Goal: Task Accomplishment & Management: Use online tool/utility

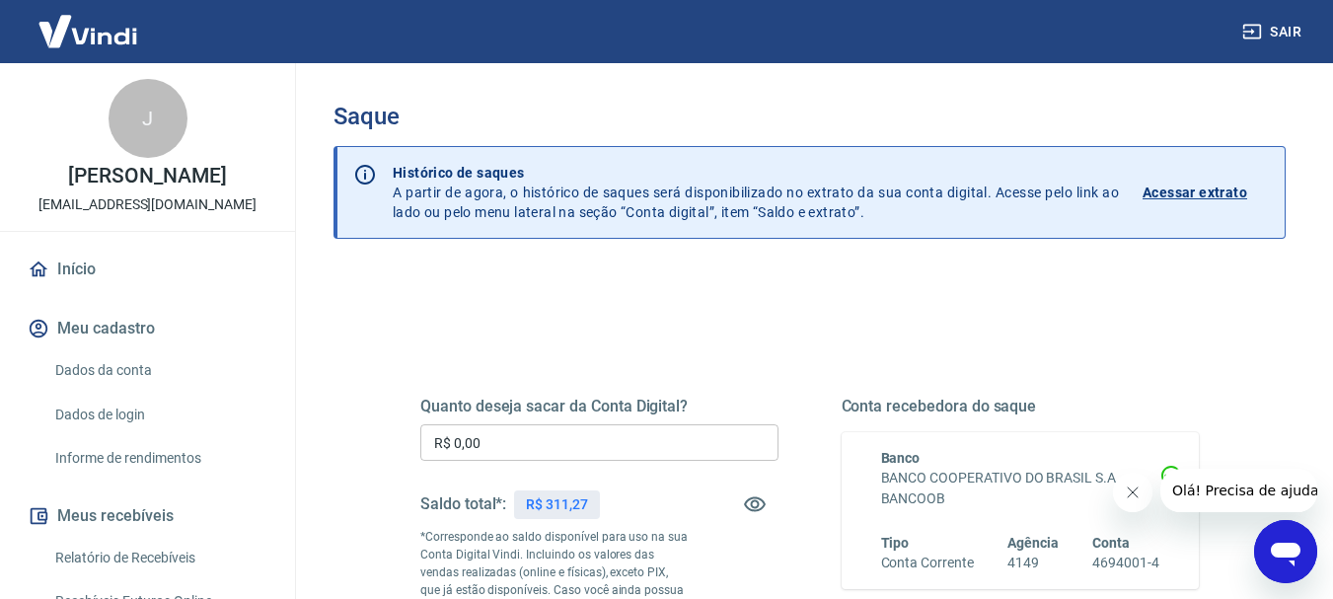
scroll to position [452, 0]
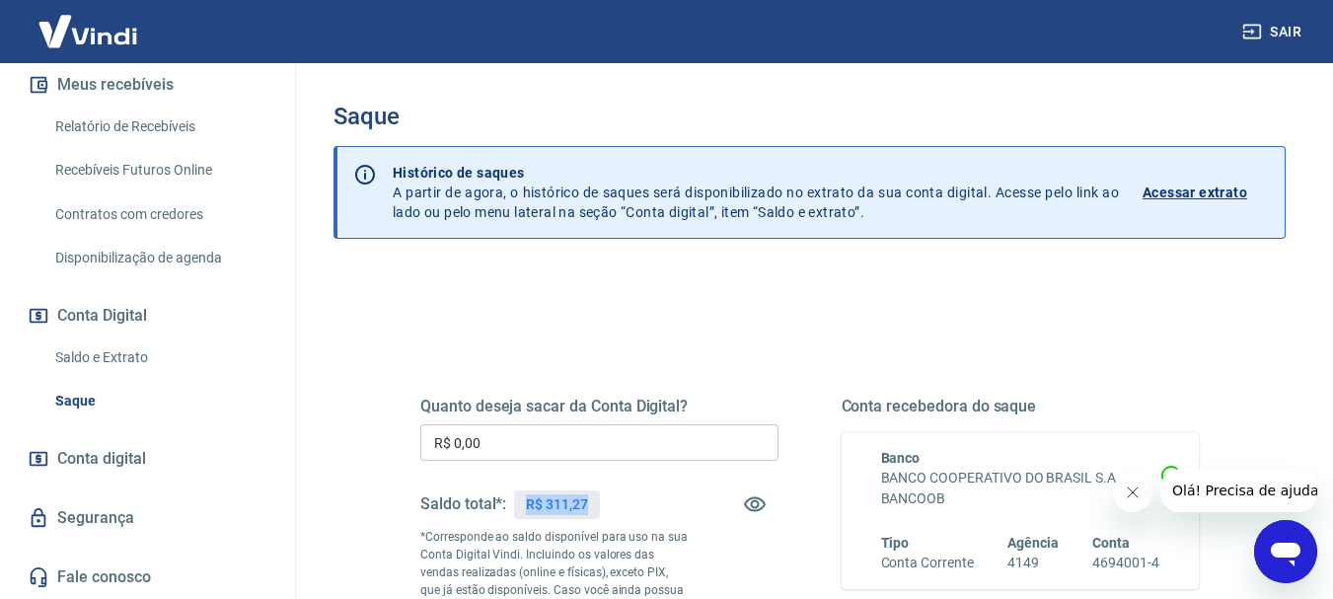
drag, startPoint x: 527, startPoint y: 502, endPoint x: 600, endPoint y: 506, distance: 73.1
click at [600, 506] on div "R$ 311,27" at bounding box center [557, 505] width 86 height 29
copy p "R$ 311,27"
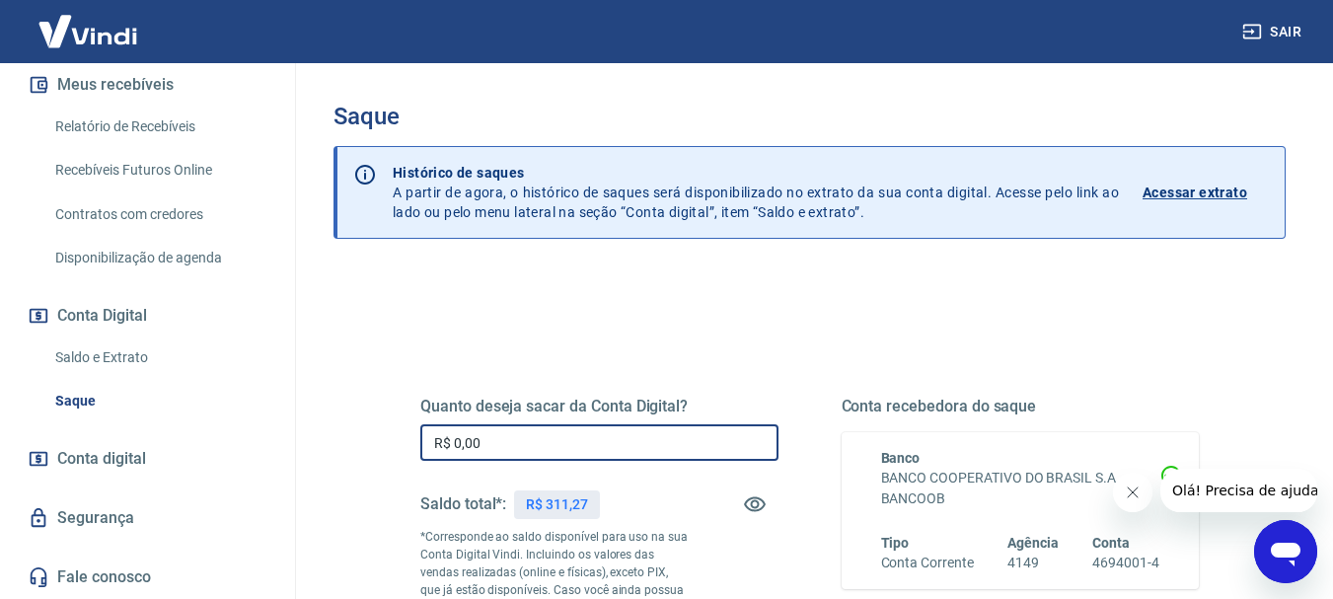
drag, startPoint x: 495, startPoint y: 443, endPoint x: 343, endPoint y: 450, distance: 153.1
paste input "311,27"
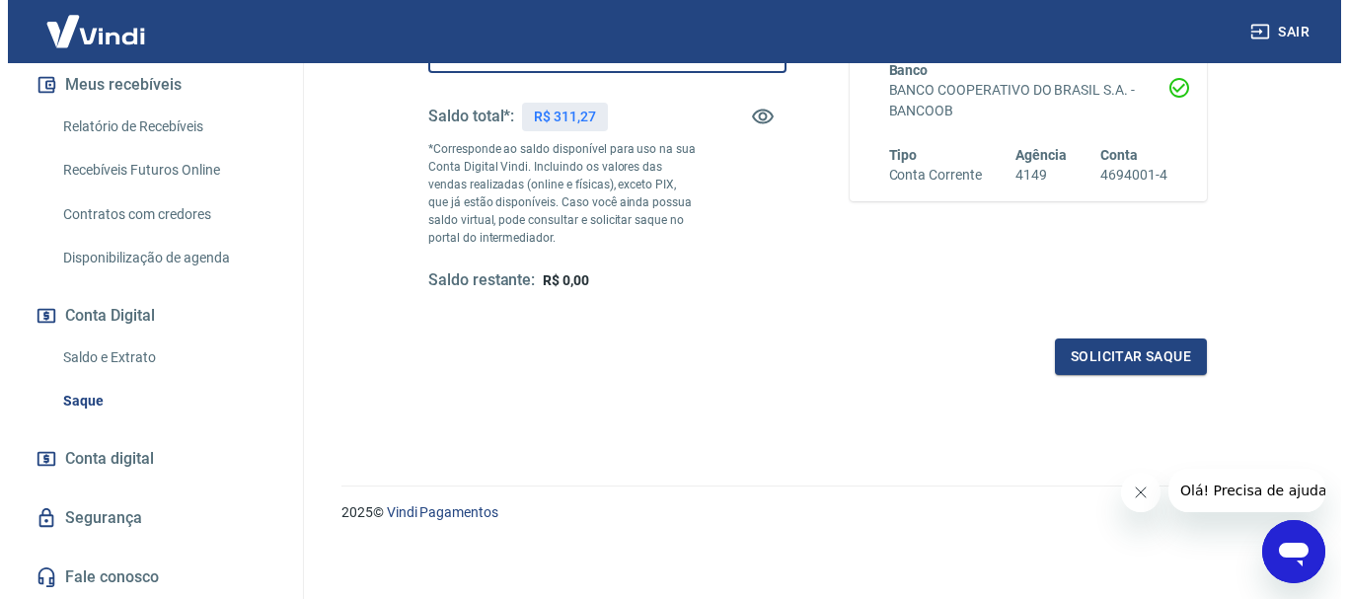
scroll to position [395, 0]
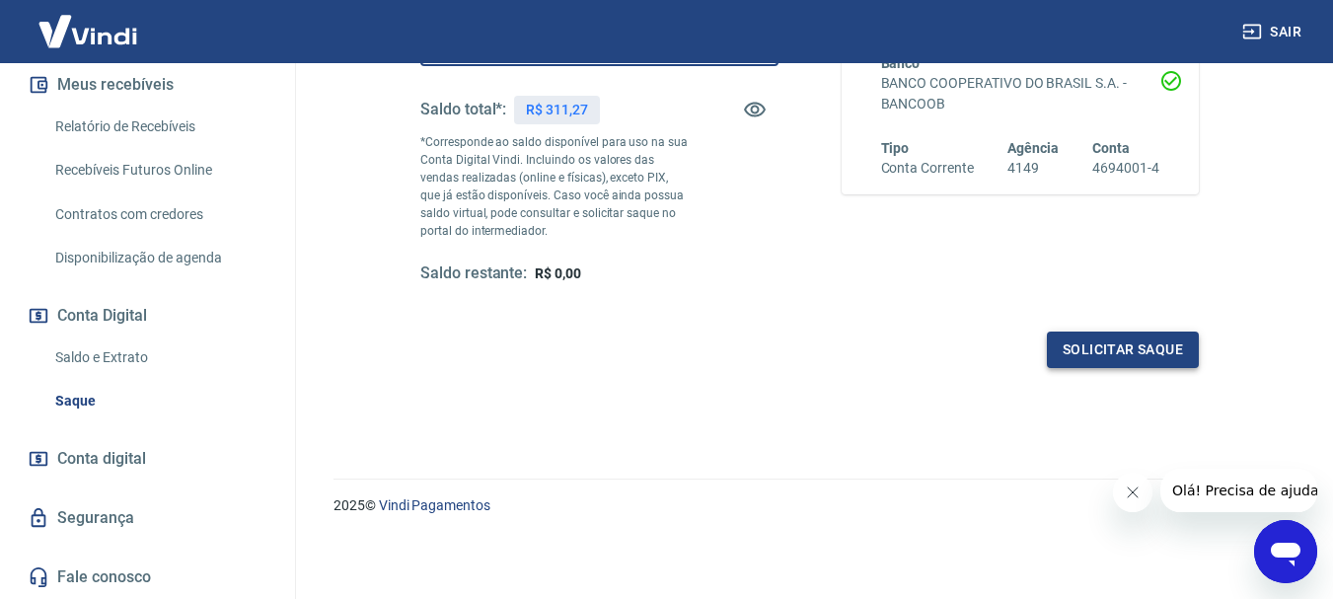
type input "R$ 311,27"
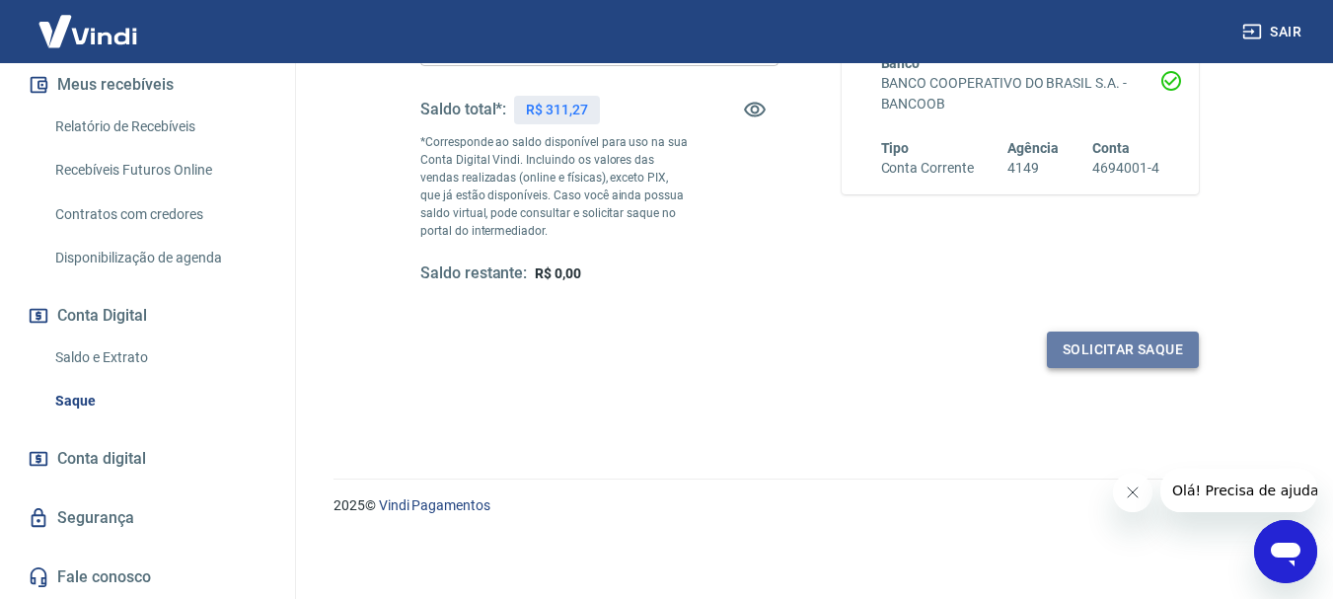
click at [1099, 364] on button "Solicitar saque" at bounding box center [1123, 350] width 152 height 37
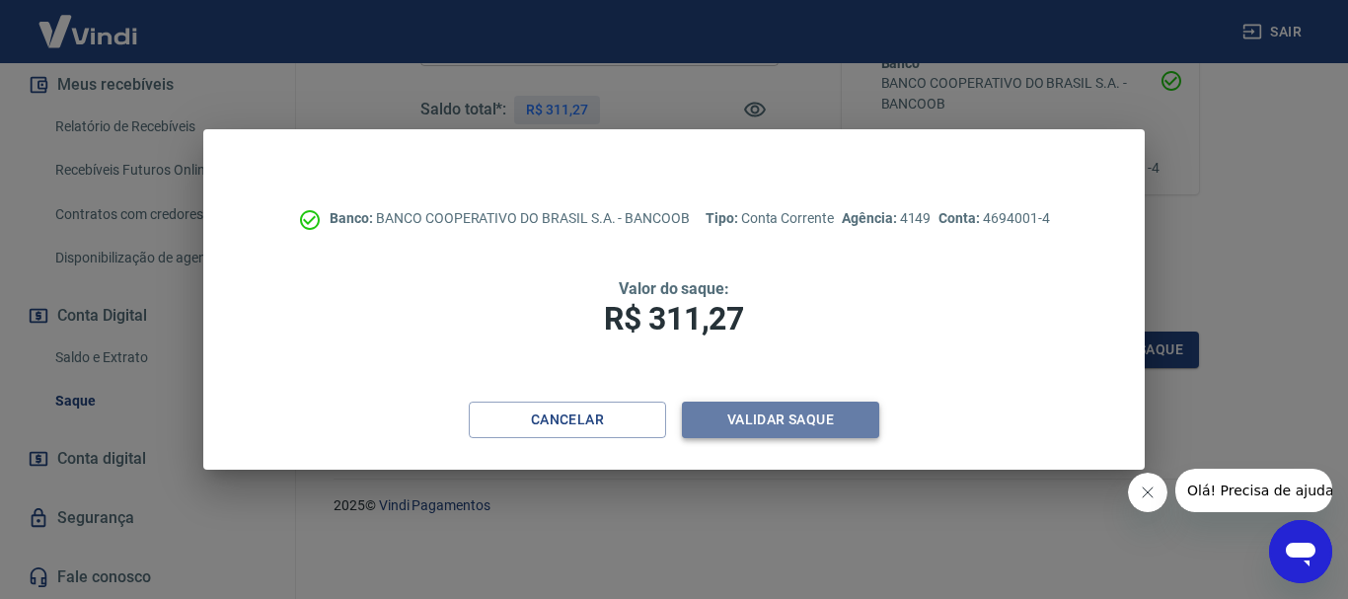
click at [844, 426] on button "Validar saque" at bounding box center [780, 420] width 197 height 37
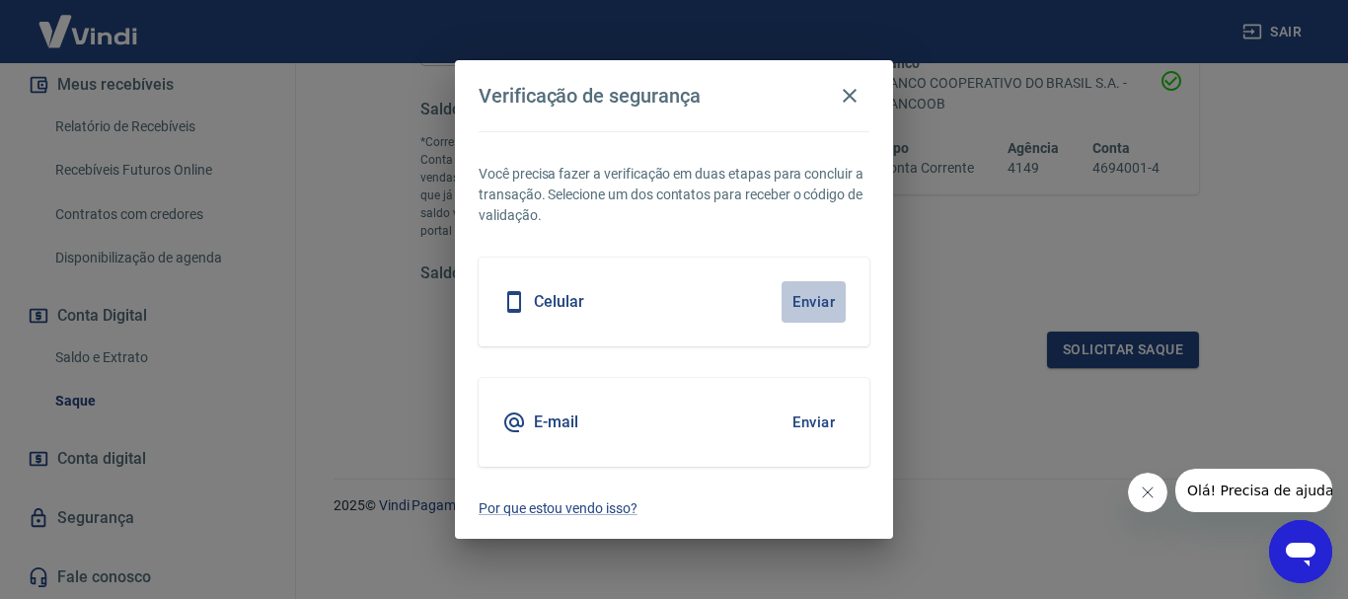
click at [813, 311] on button "Enviar" at bounding box center [814, 301] width 64 height 41
click at [813, 308] on button "Enviar" at bounding box center [814, 301] width 64 height 41
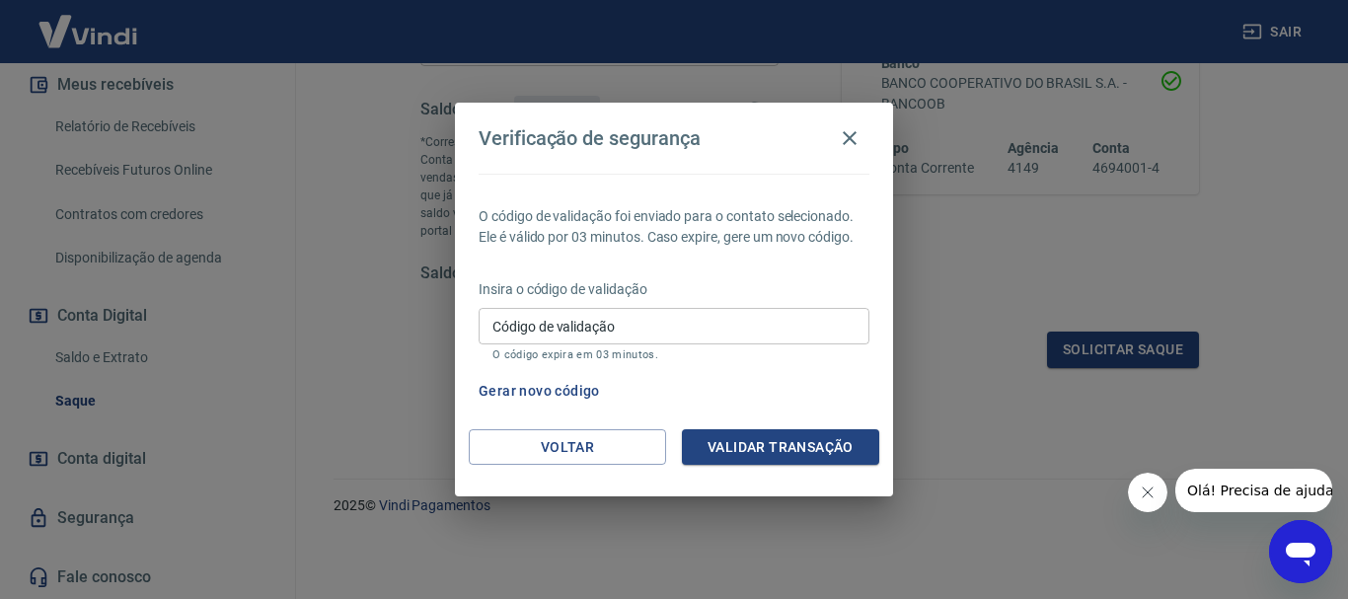
click at [760, 337] on input "Código de validação" at bounding box center [674, 326] width 391 height 37
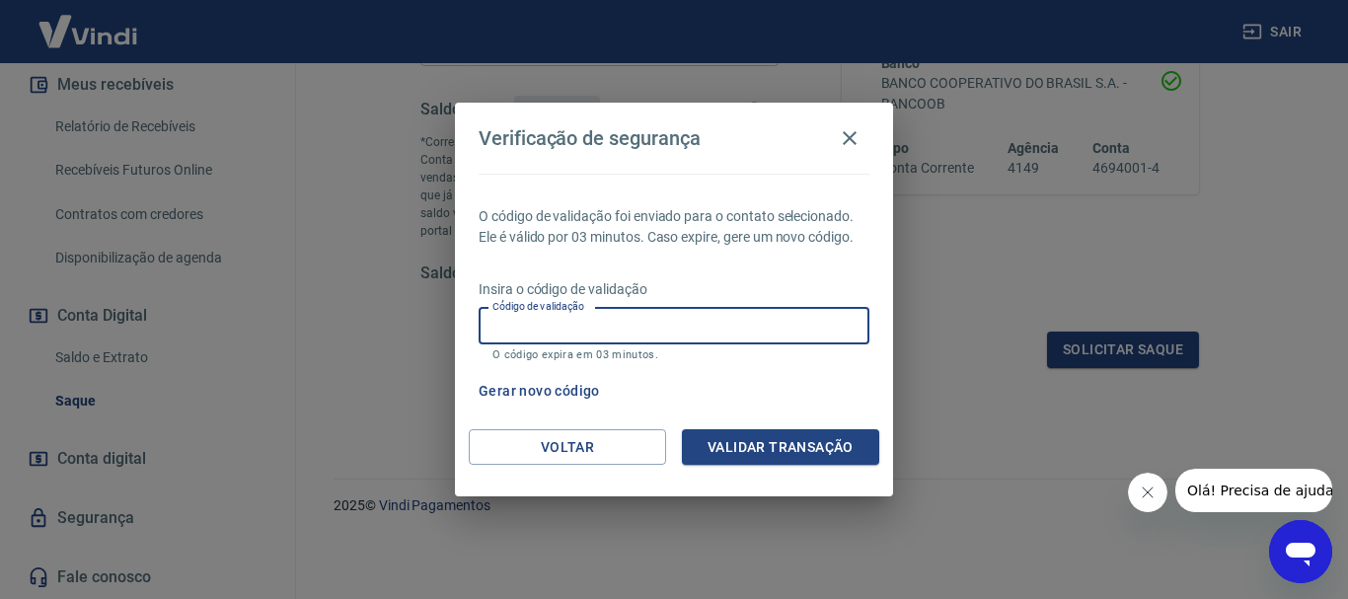
click at [694, 331] on input "Código de validação" at bounding box center [674, 326] width 391 height 37
type input "336198"
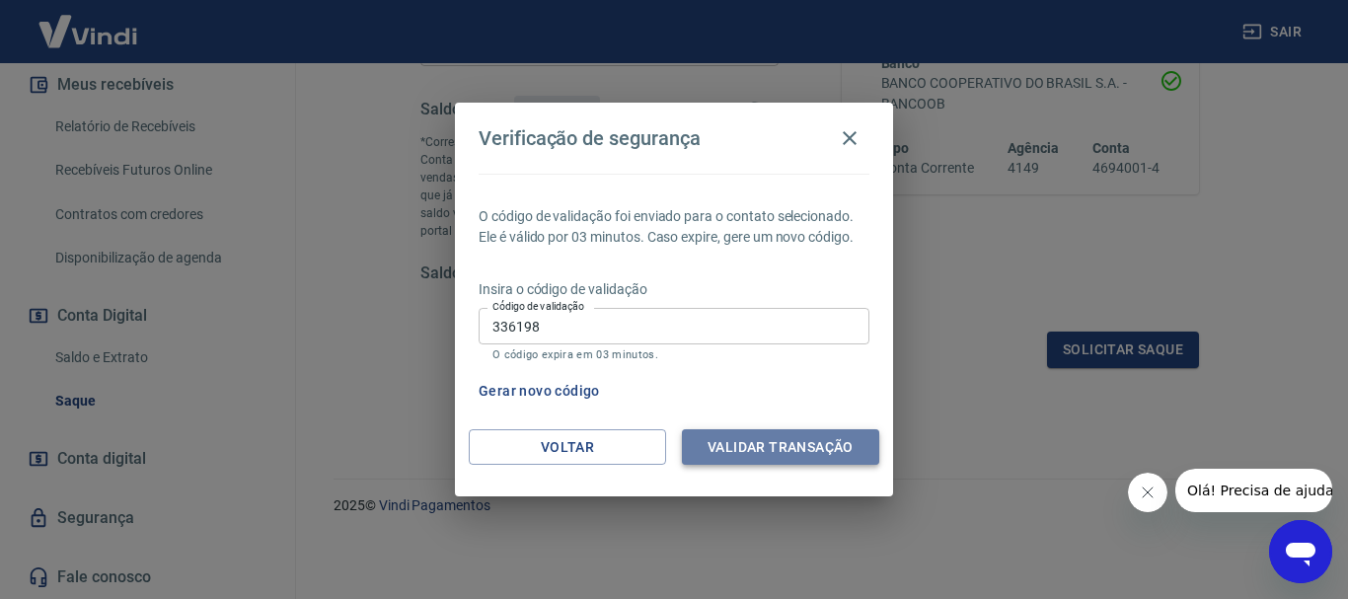
click at [744, 433] on button "Validar transação" at bounding box center [780, 447] width 197 height 37
